Goal: Information Seeking & Learning: Understand process/instructions

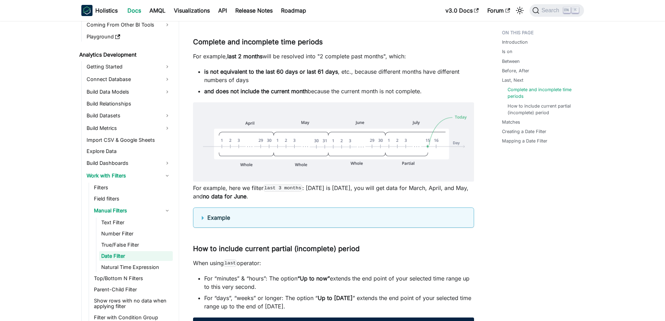
scroll to position [905, 0]
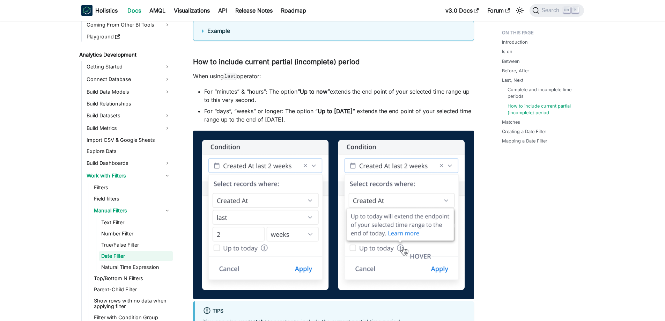
scroll to position [1114, 0]
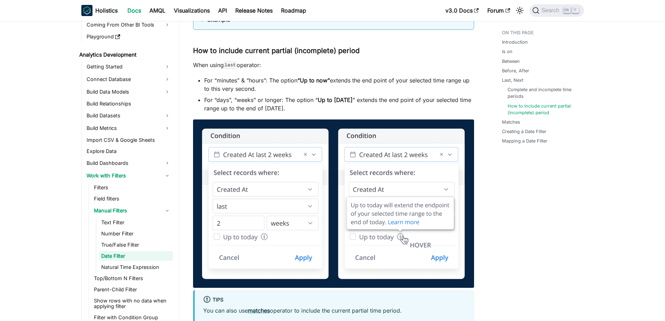
click at [0, 244] on aside "Welcome to Holistics Introduction Our Philosophy How Holistics Works Walkthroug…" at bounding box center [89, 169] width 179 height 2566
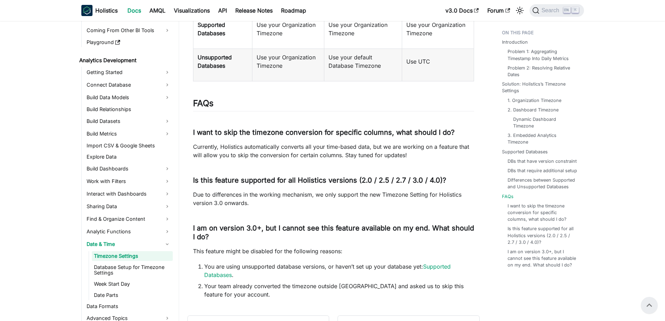
scroll to position [1648, 0]
